Goal: Transaction & Acquisition: Download file/media

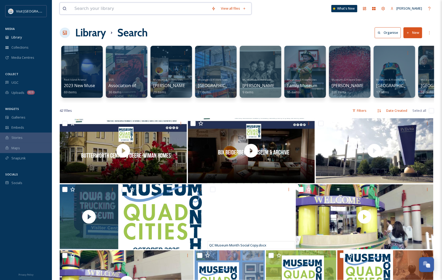
click at [82, 6] on input at bounding box center [140, 8] width 137 height 11
type input "i"
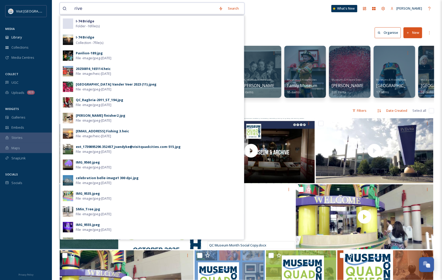
type input "river"
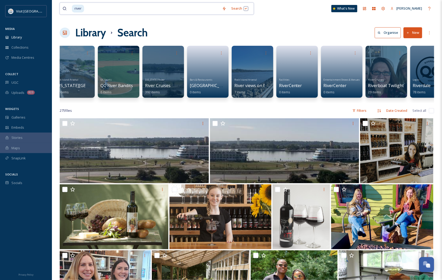
scroll to position [0, 274]
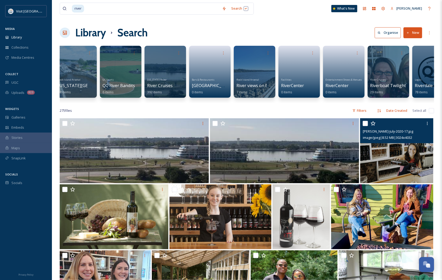
click at [399, 165] on img at bounding box center [397, 150] width 73 height 65
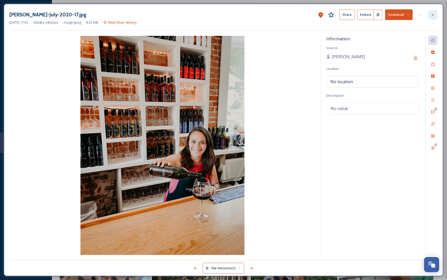
click at [432, 13] on icon at bounding box center [433, 15] width 4 height 4
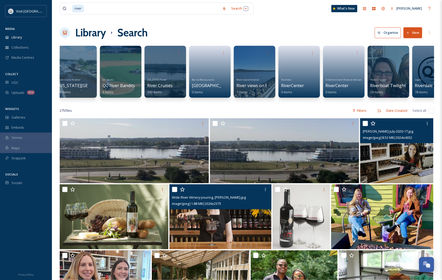
click at [235, 224] on img at bounding box center [221, 216] width 102 height 65
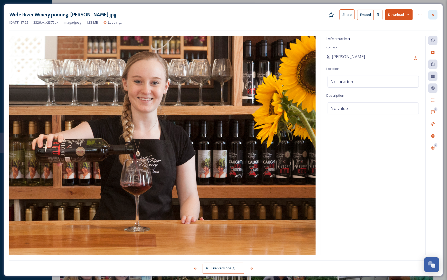
click at [431, 10] on div at bounding box center [433, 14] width 9 height 9
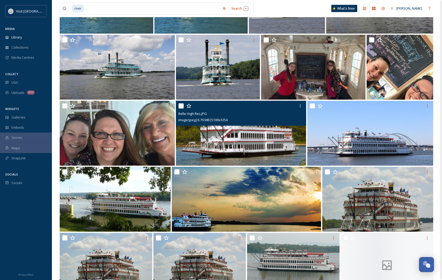
scroll to position [844, 0]
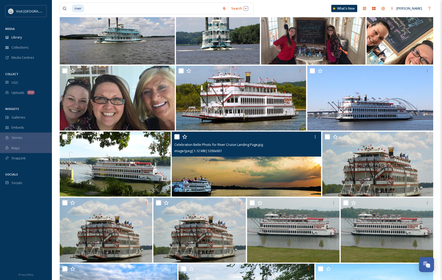
click at [239, 187] on img at bounding box center [247, 164] width 150 height 65
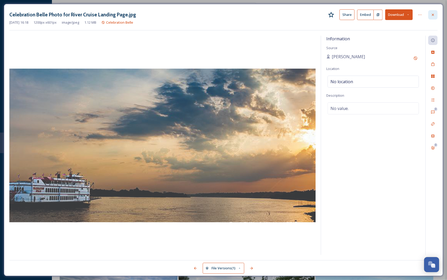
click at [433, 14] on icon at bounding box center [433, 15] width 4 height 4
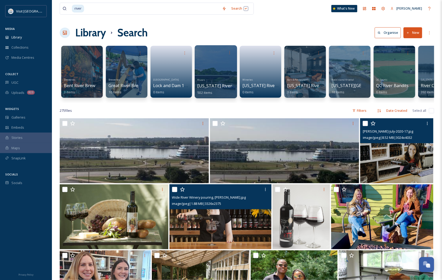
click at [209, 66] on div at bounding box center [216, 71] width 42 height 53
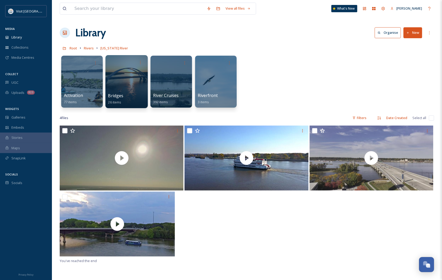
click at [114, 76] on div at bounding box center [126, 81] width 42 height 53
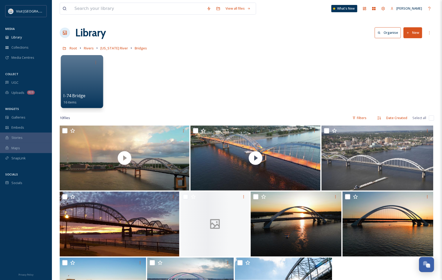
click at [91, 81] on div at bounding box center [82, 81] width 42 height 53
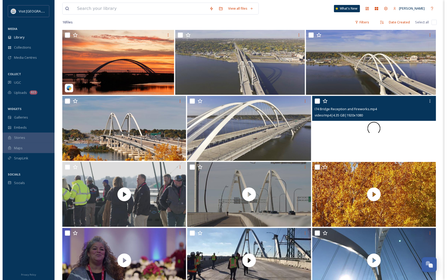
scroll to position [30, 0]
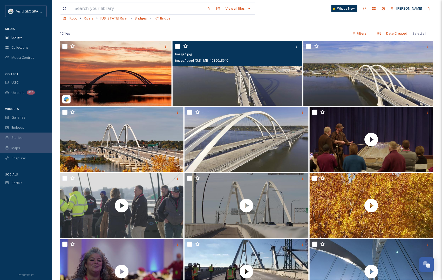
click at [281, 84] on img at bounding box center [238, 73] width 130 height 65
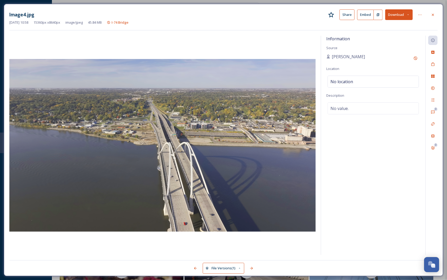
click at [426, 16] on div "Image4.jpg Share Embed Download" at bounding box center [223, 14] width 429 height 11
click at [429, 15] on div at bounding box center [433, 14] width 9 height 9
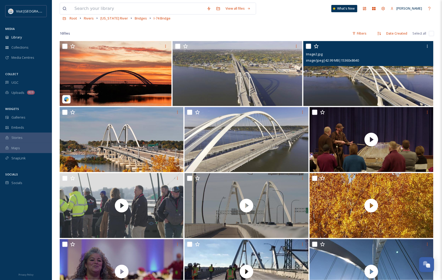
click at [332, 69] on img at bounding box center [369, 73] width 130 height 65
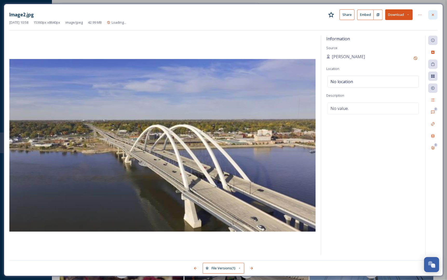
click at [434, 14] on icon at bounding box center [433, 15] width 4 height 4
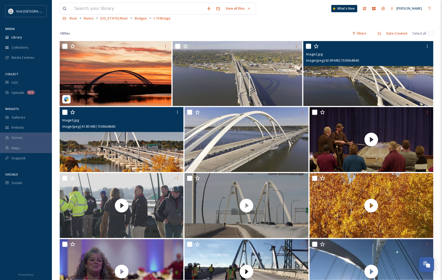
click at [120, 136] on img at bounding box center [122, 139] width 124 height 65
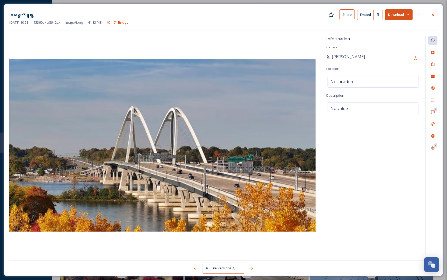
click at [397, 15] on button "Download" at bounding box center [399, 14] width 28 height 11
click at [375, 26] on span "Download Original (15360 x 8640)" at bounding box center [384, 26] width 51 height 5
